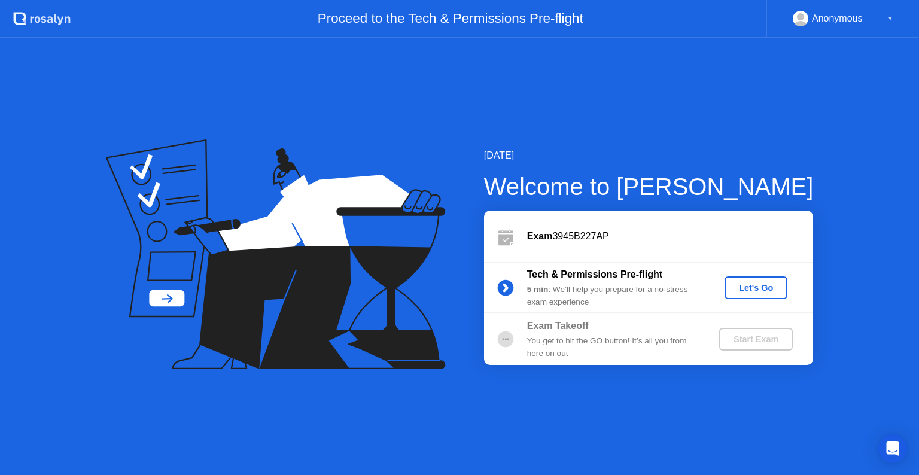
click at [744, 290] on div "Let's Go" at bounding box center [755, 288] width 53 height 10
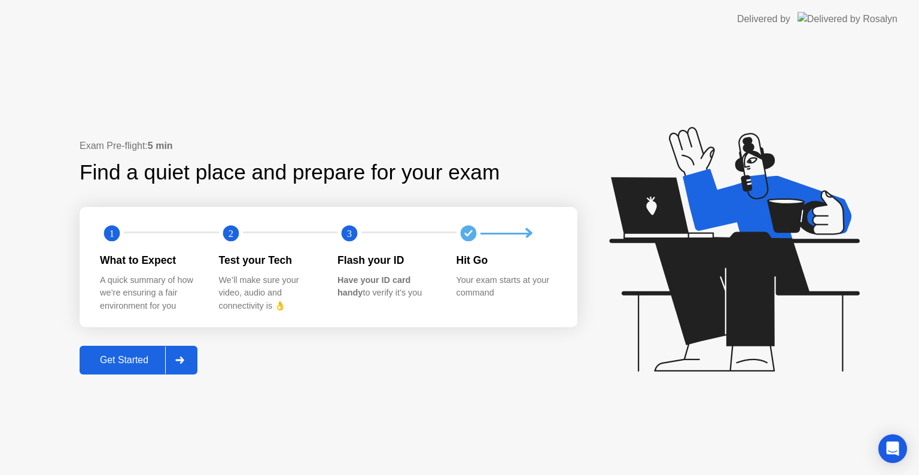
click at [135, 359] on div "Get Started" at bounding box center [124, 360] width 82 height 11
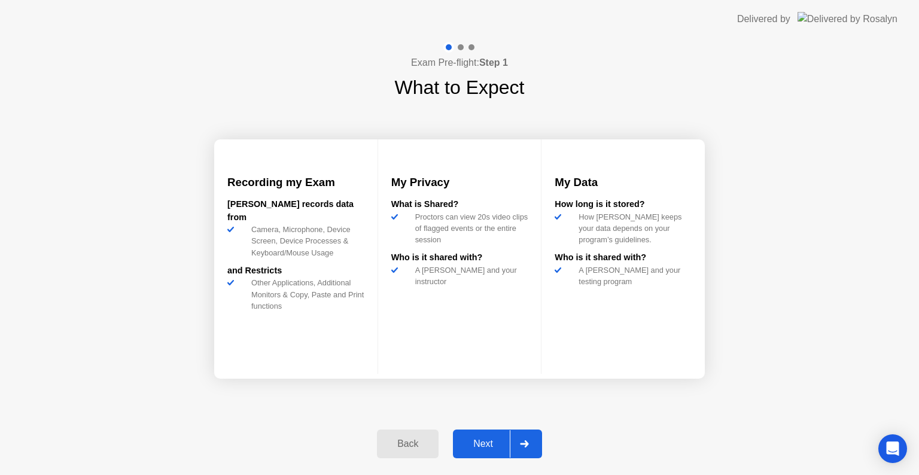
click at [478, 441] on div "Next" at bounding box center [482, 443] width 53 height 11
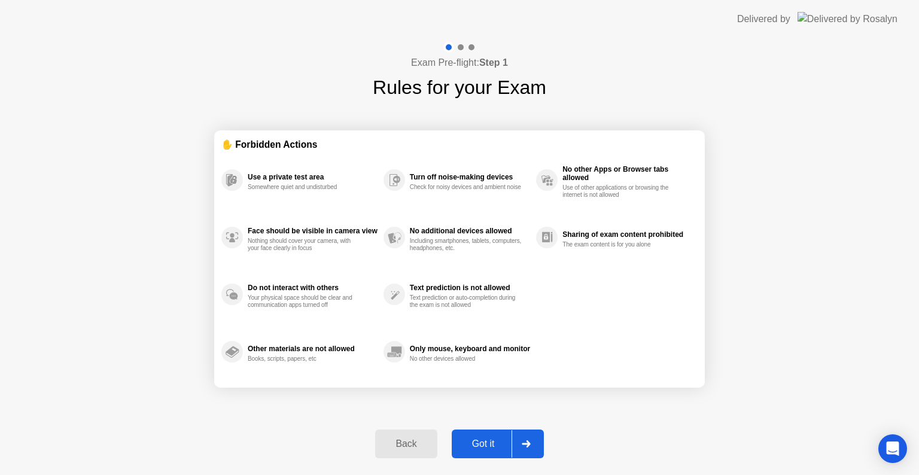
click at [469, 439] on div "Got it" at bounding box center [483, 443] width 56 height 11
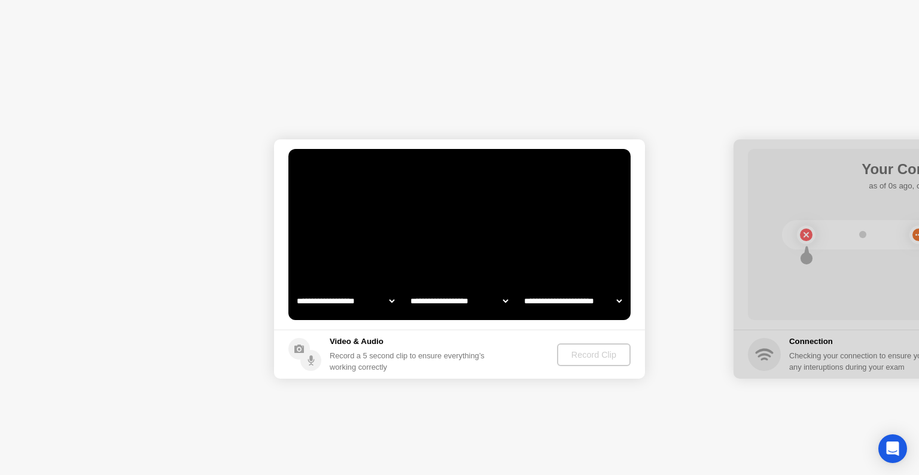
select select "**********"
select select "*******"
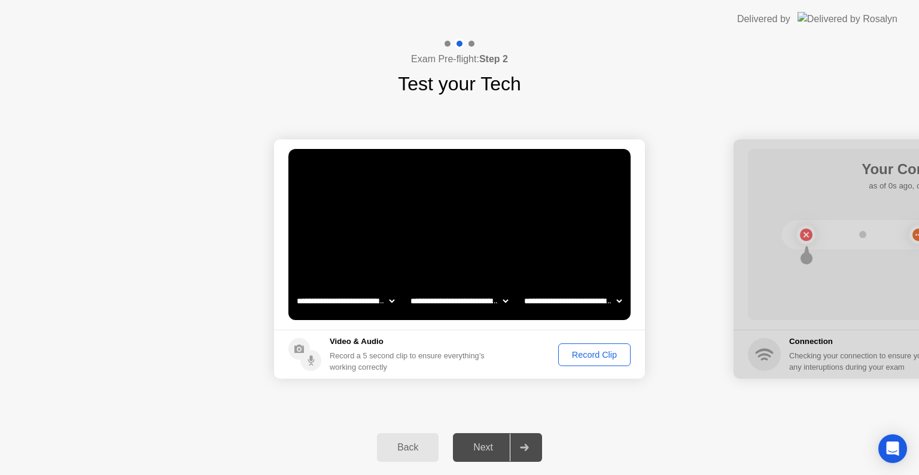
click at [578, 351] on div "Record Clip" at bounding box center [594, 355] width 64 height 10
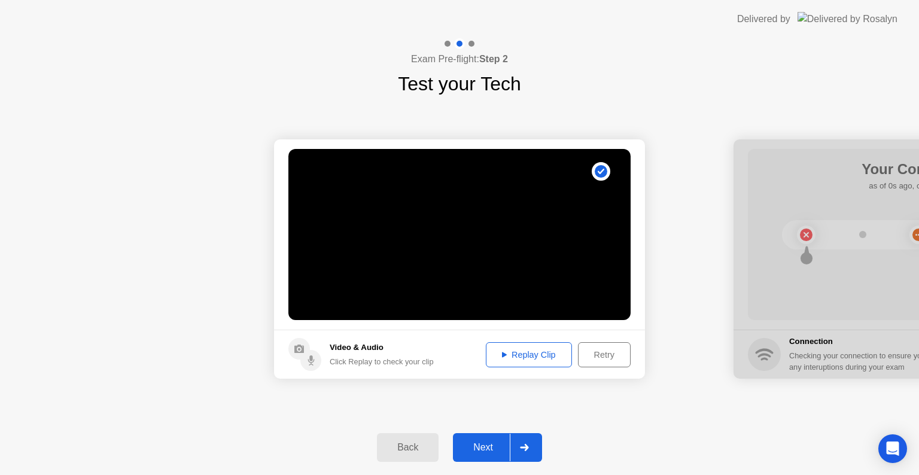
click at [526, 353] on div "Replay Clip" at bounding box center [529, 355] width 78 height 10
click at [593, 353] on div "Retry" at bounding box center [604, 355] width 44 height 10
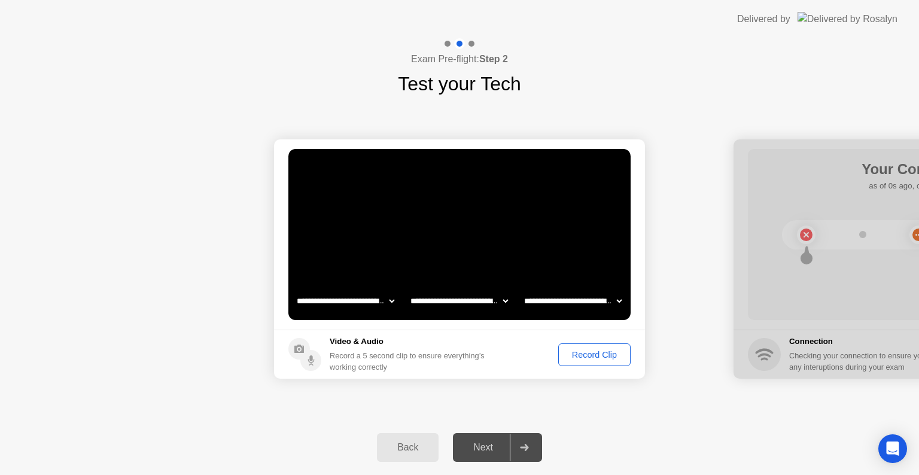
click at [593, 353] on div "Record Clip" at bounding box center [594, 355] width 64 height 10
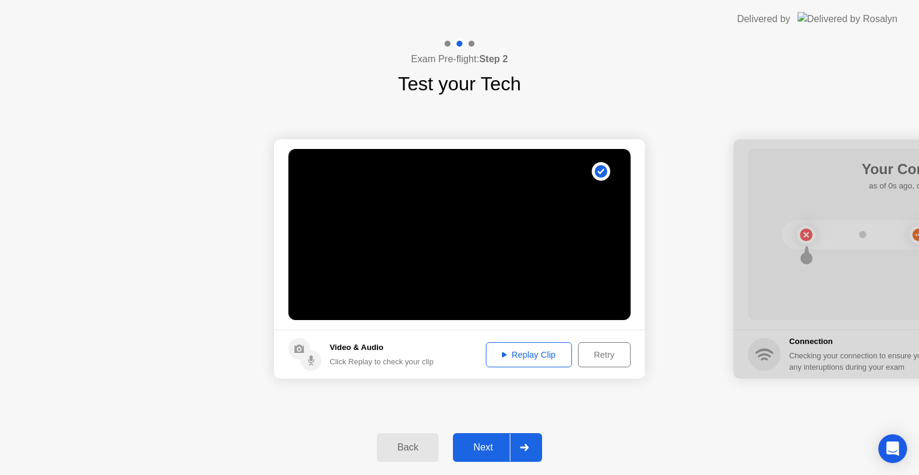
click at [543, 359] on div "Replay Clip" at bounding box center [529, 355] width 78 height 10
click at [483, 442] on div "Next" at bounding box center [482, 447] width 53 height 11
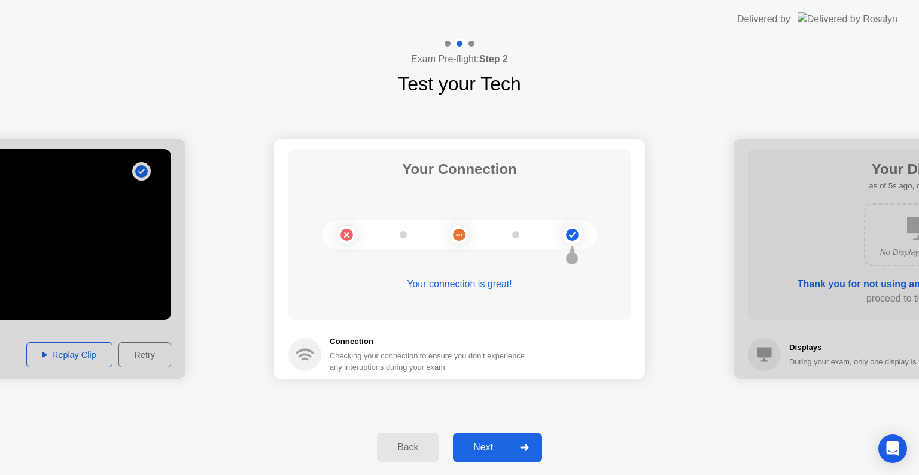
click at [484, 445] on div "Next" at bounding box center [482, 447] width 53 height 11
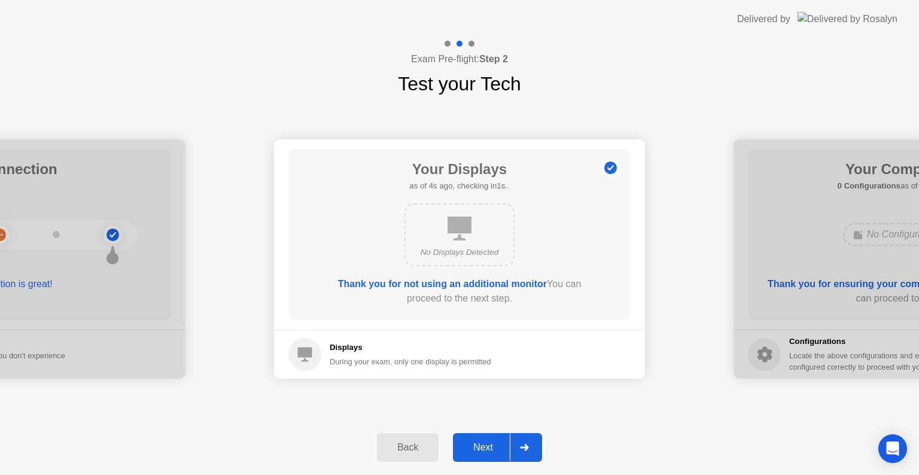
click at [484, 445] on div "Next" at bounding box center [482, 447] width 53 height 11
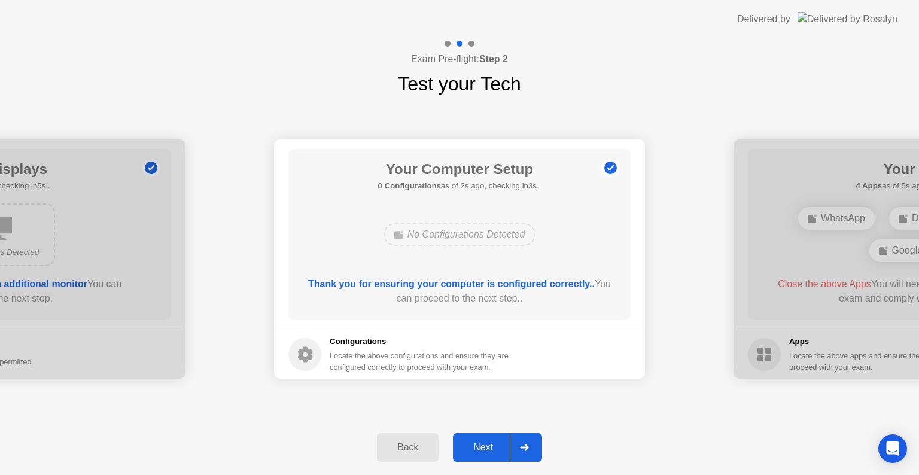
click at [484, 445] on div "Next" at bounding box center [482, 447] width 53 height 11
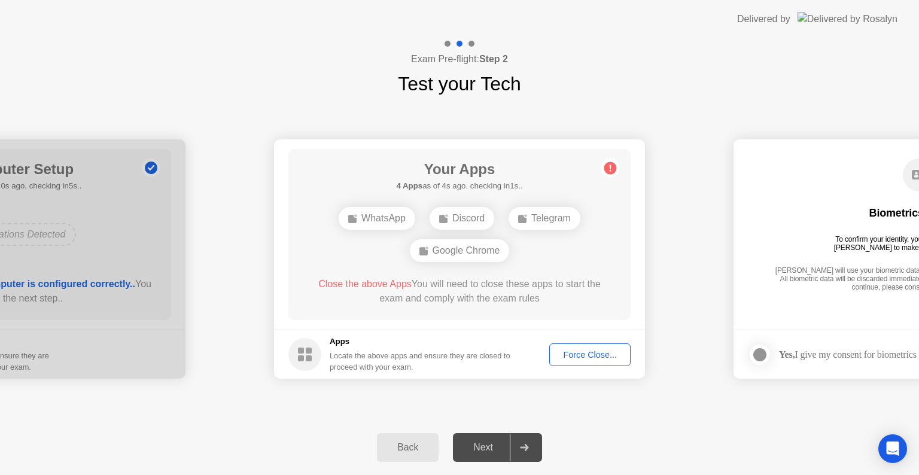
click at [469, 442] on div "Next" at bounding box center [482, 447] width 53 height 11
click at [391, 223] on div "WhatsApp" at bounding box center [376, 218] width 77 height 23
click at [574, 352] on div "Force Close..." at bounding box center [589, 355] width 73 height 10
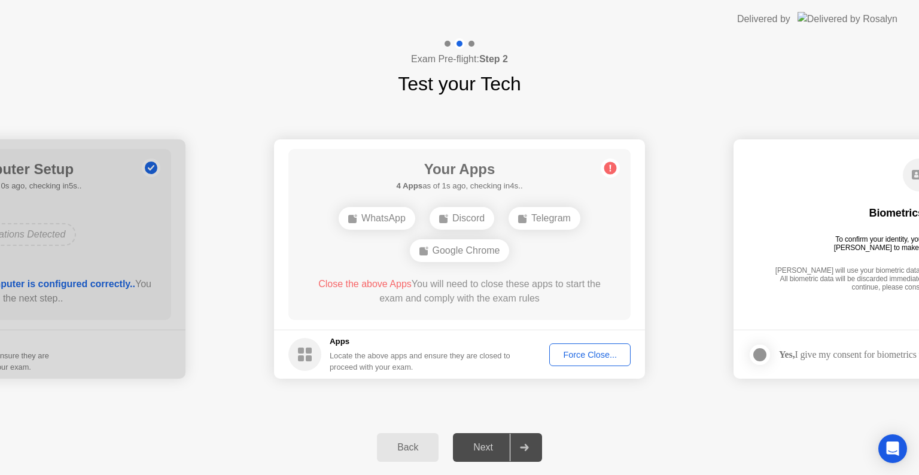
click at [481, 246] on div "Google Chrome" at bounding box center [460, 250] width 100 height 23
click at [526, 221] on rect at bounding box center [522, 219] width 8 height 8
click at [563, 350] on div "Force Close..." at bounding box center [589, 355] width 73 height 10
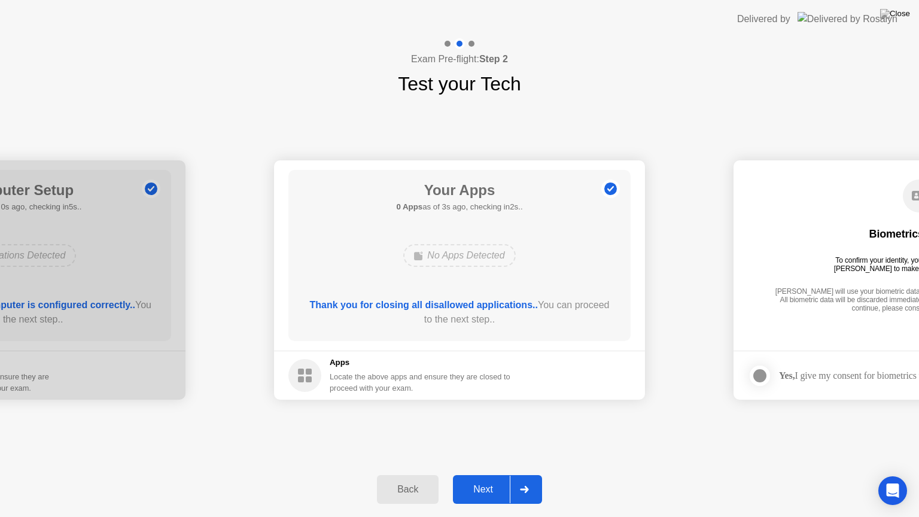
click at [484, 474] on div "Next" at bounding box center [482, 489] width 53 height 11
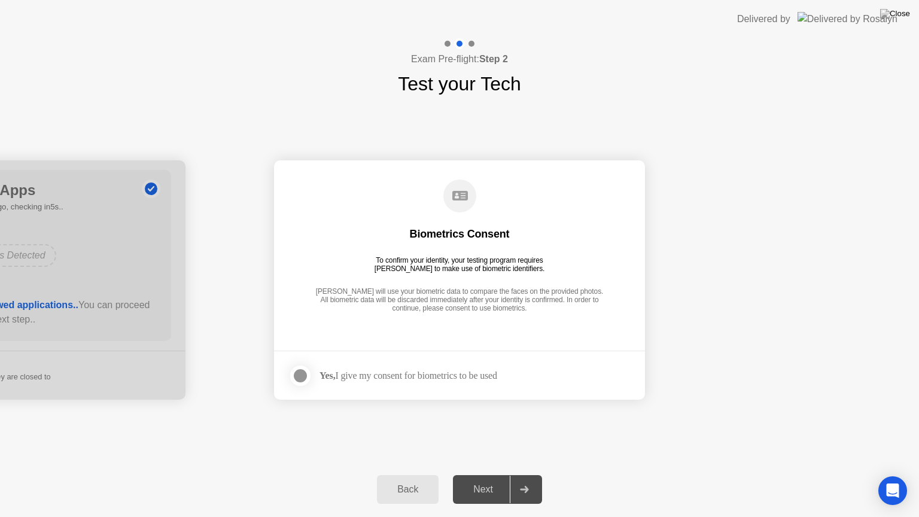
click at [301, 376] on div at bounding box center [300, 375] width 14 height 14
click at [473, 474] on div "Next" at bounding box center [482, 489] width 53 height 11
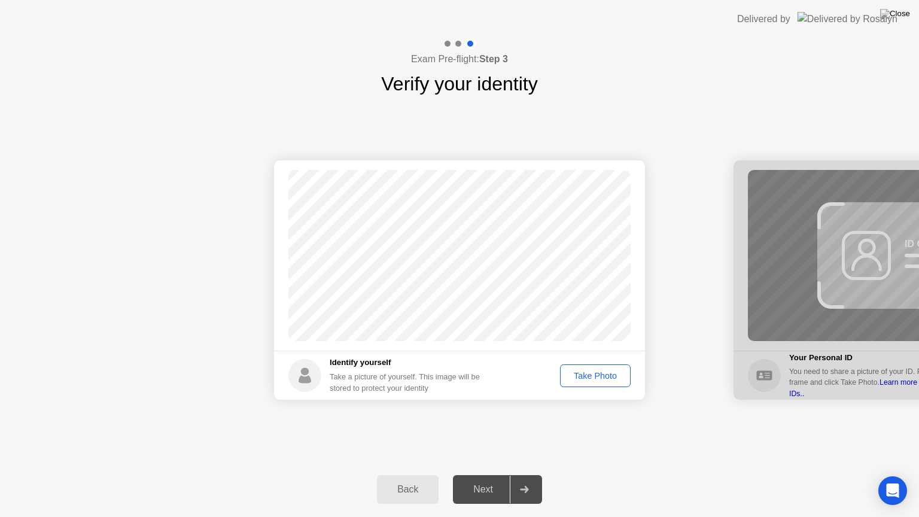
click at [603, 378] on div "Take Photo" at bounding box center [595, 376] width 62 height 10
click at [611, 378] on div "Retake" at bounding box center [602, 376] width 47 height 10
click at [611, 376] on div "Take Photo" at bounding box center [595, 376] width 62 height 10
click at [468, 474] on div "Next" at bounding box center [482, 489] width 53 height 11
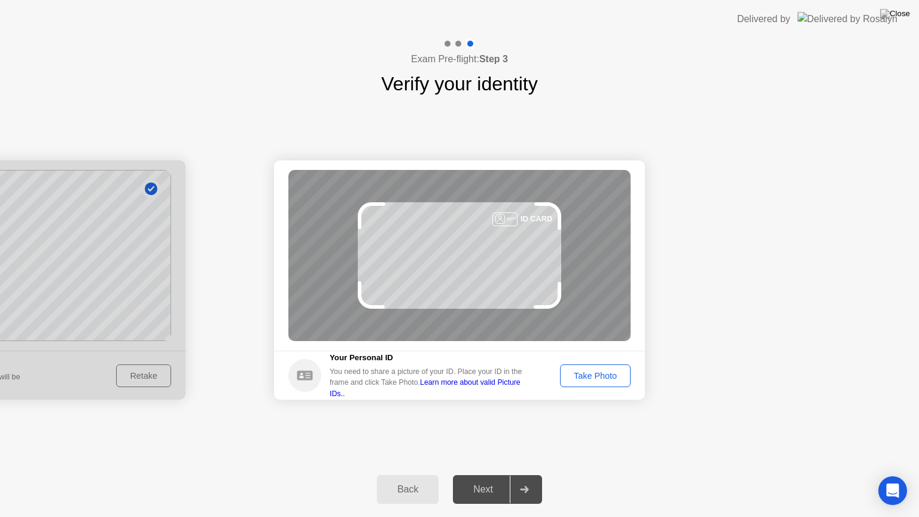
click at [591, 377] on div "Take Photo" at bounding box center [595, 376] width 62 height 10
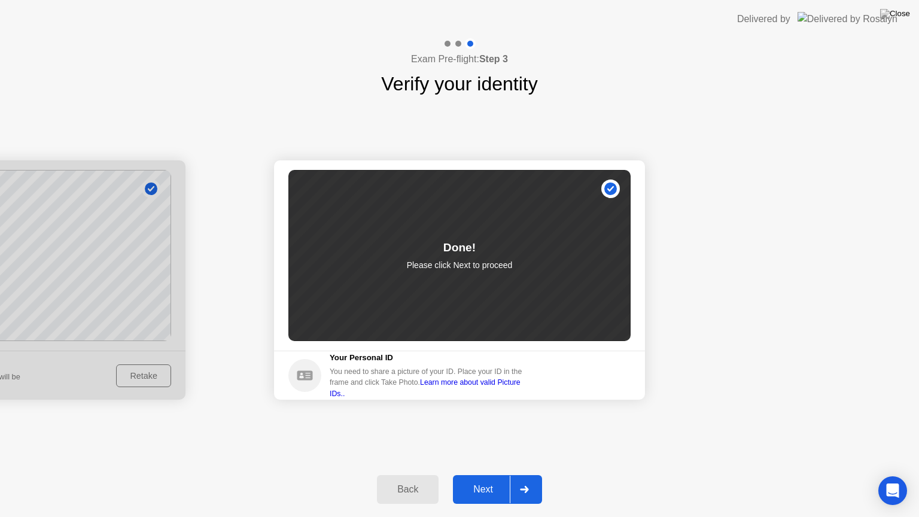
click at [486, 474] on button "Next" at bounding box center [497, 489] width 89 height 29
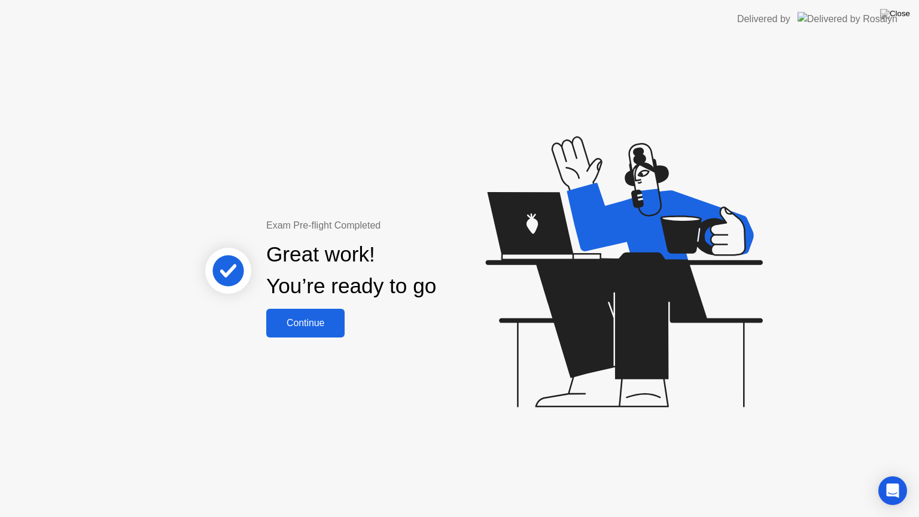
click at [321, 326] on div "Continue" at bounding box center [305, 323] width 71 height 11
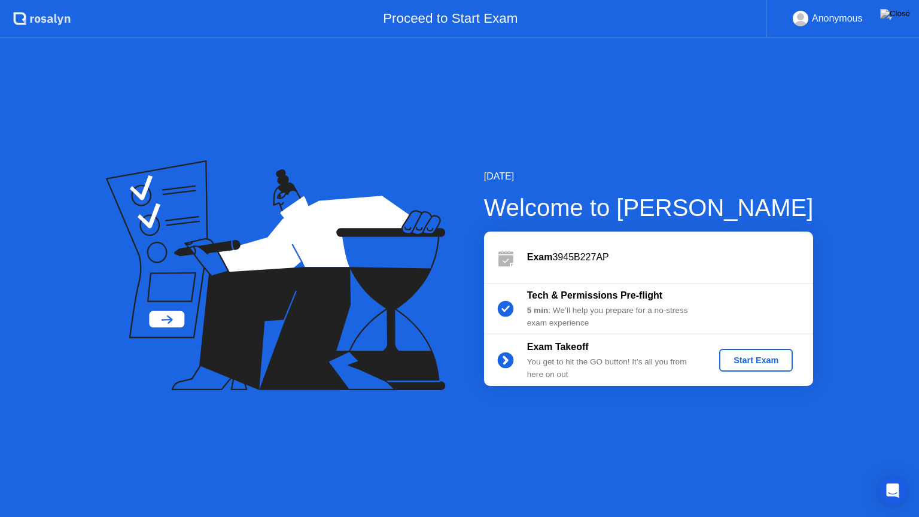
click at [748, 359] on div "Start Exam" at bounding box center [756, 360] width 64 height 10
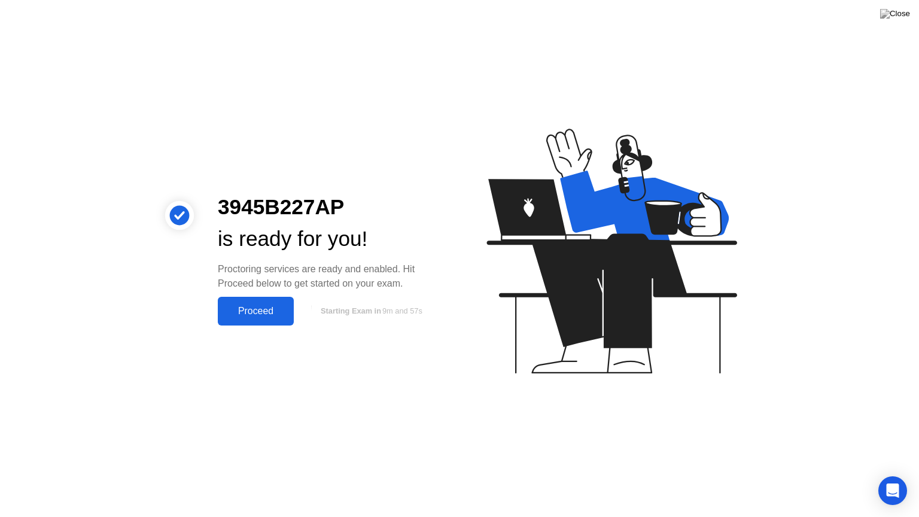
click at [264, 309] on div "Proceed" at bounding box center [255, 311] width 69 height 11
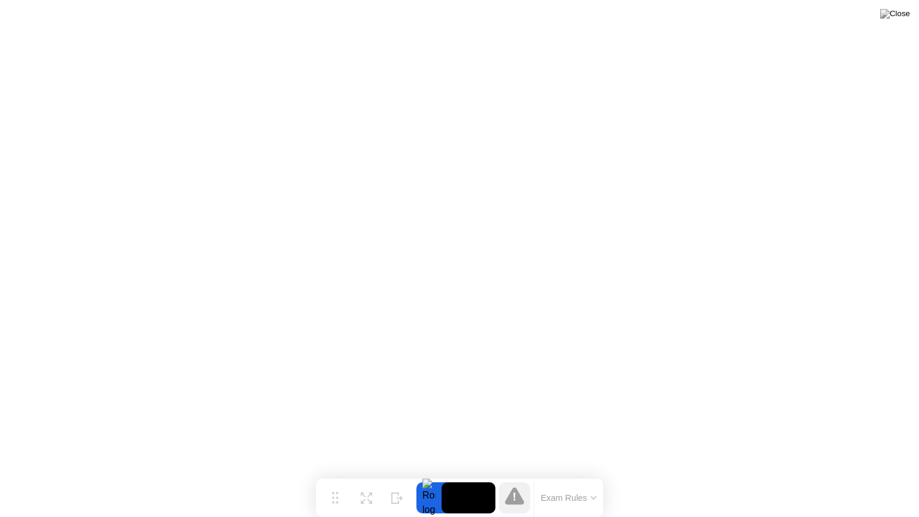
click at [594, 474] on icon at bounding box center [593, 498] width 6 height 4
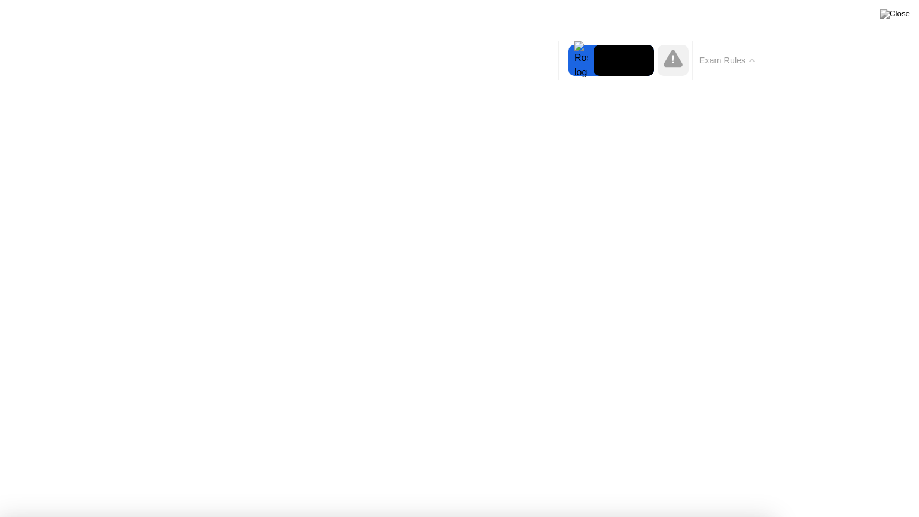
click at [747, 57] on button "Exam Rules" at bounding box center [726, 60] width 63 height 11
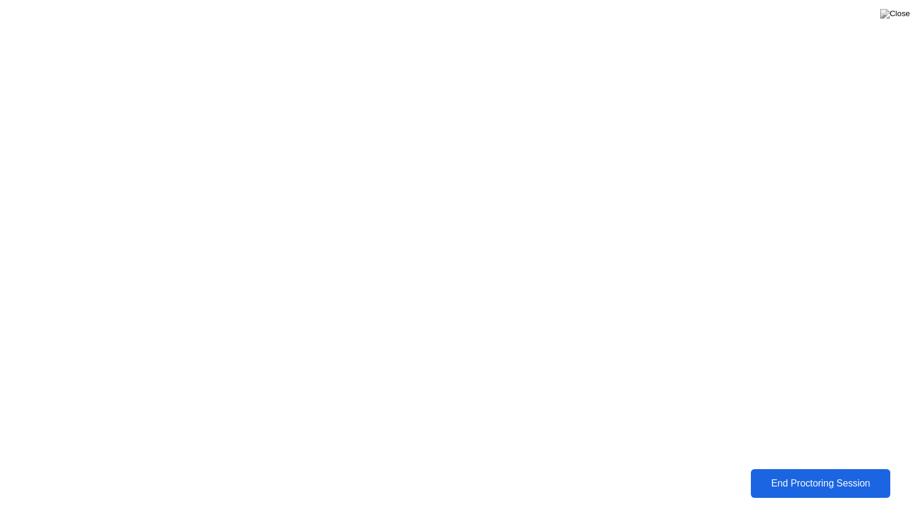
click at [855, 474] on div "End Proctoring Session" at bounding box center [820, 483] width 132 height 11
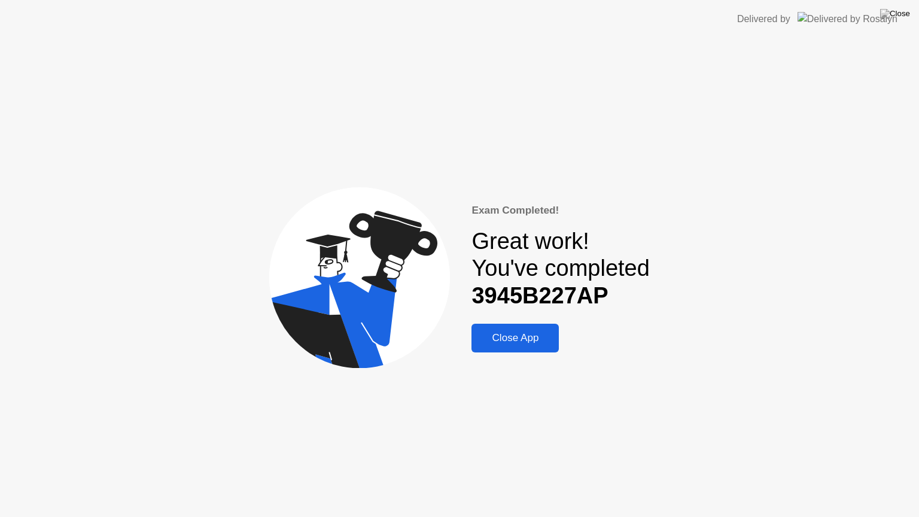
click at [534, 329] on button "Close App" at bounding box center [514, 338] width 87 height 29
